Goal: Check status: Check status

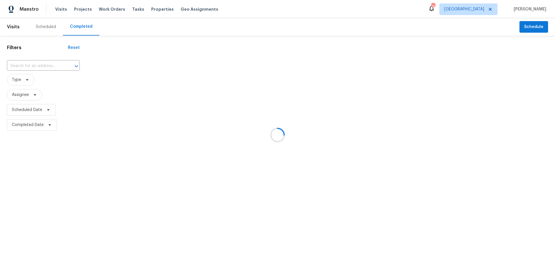
click at [493, 9] on div at bounding box center [277, 135] width 555 height 270
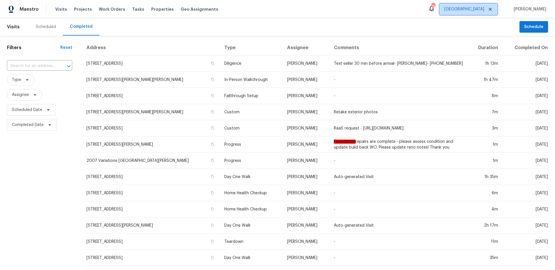
click at [483, 11] on span "[GEOGRAPHIC_DATA]" at bounding box center [464, 9] width 40 height 6
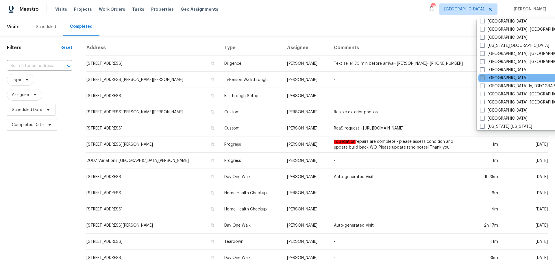
scroll to position [225, 0]
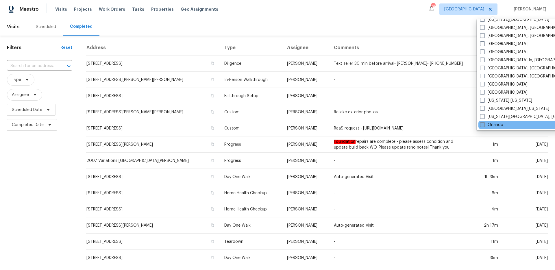
click at [483, 123] on span at bounding box center [482, 124] width 5 height 5
click at [483, 123] on input "Orlando" at bounding box center [482, 124] width 4 height 4
checkbox input "true"
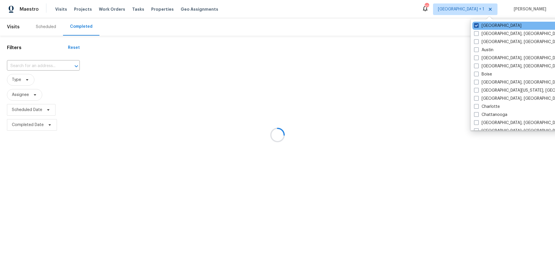
click at [482, 28] on label "[GEOGRAPHIC_DATA]" at bounding box center [497, 26] width 47 height 6
click at [478, 27] on input "[GEOGRAPHIC_DATA]" at bounding box center [476, 25] width 4 height 4
checkbox input "false"
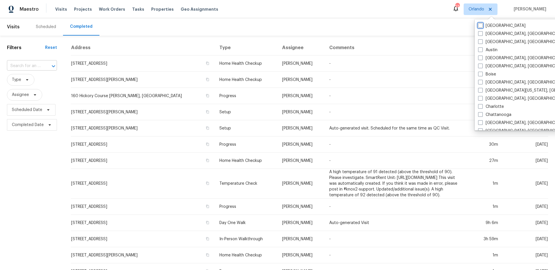
click at [44, 66] on div at bounding box center [49, 66] width 15 height 8
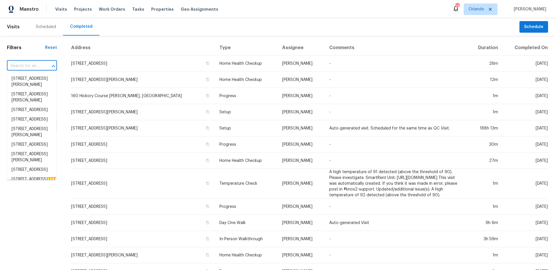
paste input "[STREET_ADDRESS]"
type input "[STREET_ADDRESS]"
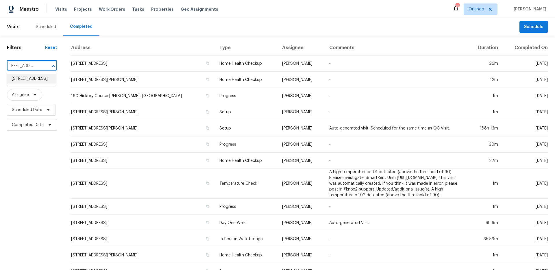
click at [37, 81] on li "[STREET_ADDRESS]" at bounding box center [31, 79] width 49 height 10
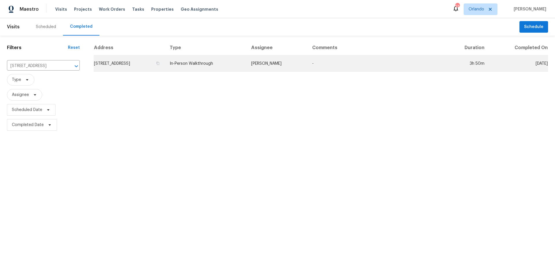
click at [229, 66] on td "In-Person Walkthrough" at bounding box center [205, 64] width 81 height 16
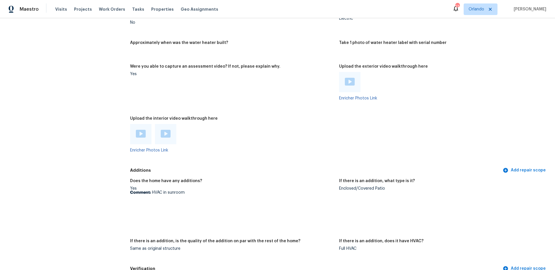
scroll to position [1011, 0]
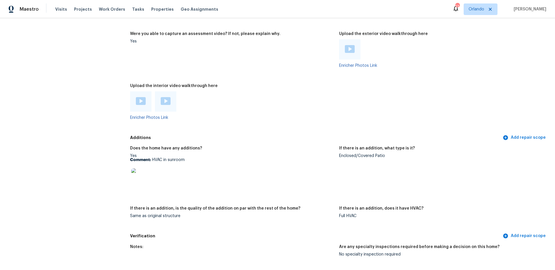
click at [140, 176] on img at bounding box center [140, 177] width 19 height 19
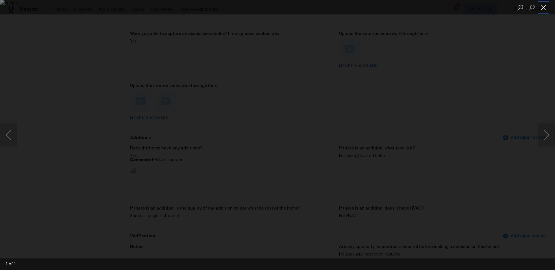
click at [544, 11] on button "Close lightbox" at bounding box center [544, 7] width 12 height 10
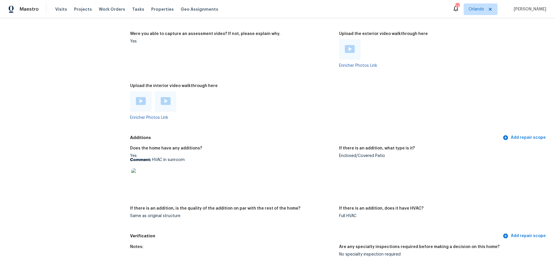
scroll to position [900, 0]
